Goal: Task Accomplishment & Management: Use online tool/utility

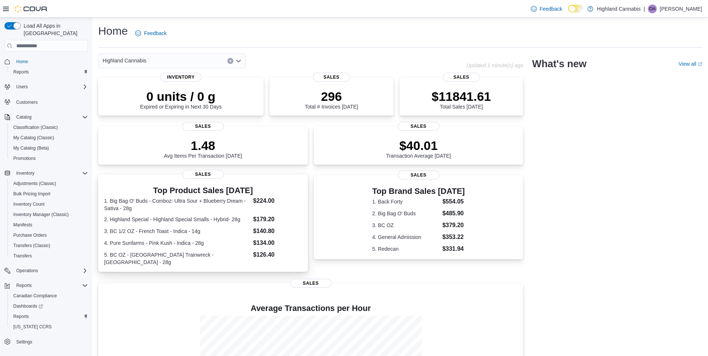
scroll to position [78, 0]
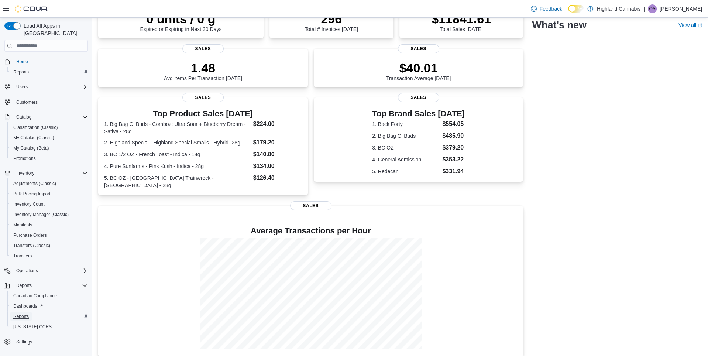
click at [28, 313] on span "Reports" at bounding box center [21, 316] width 16 height 6
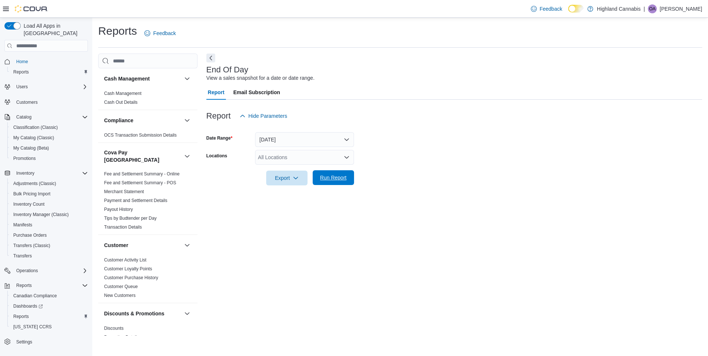
click at [328, 179] on span "Run Report" at bounding box center [333, 177] width 27 height 7
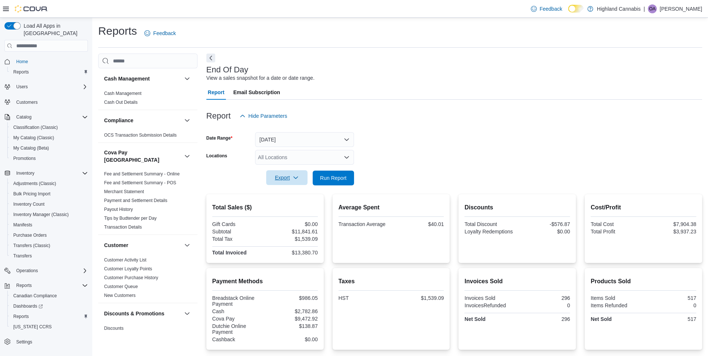
scroll to position [55, 0]
